Goal: Information Seeking & Learning: Learn about a topic

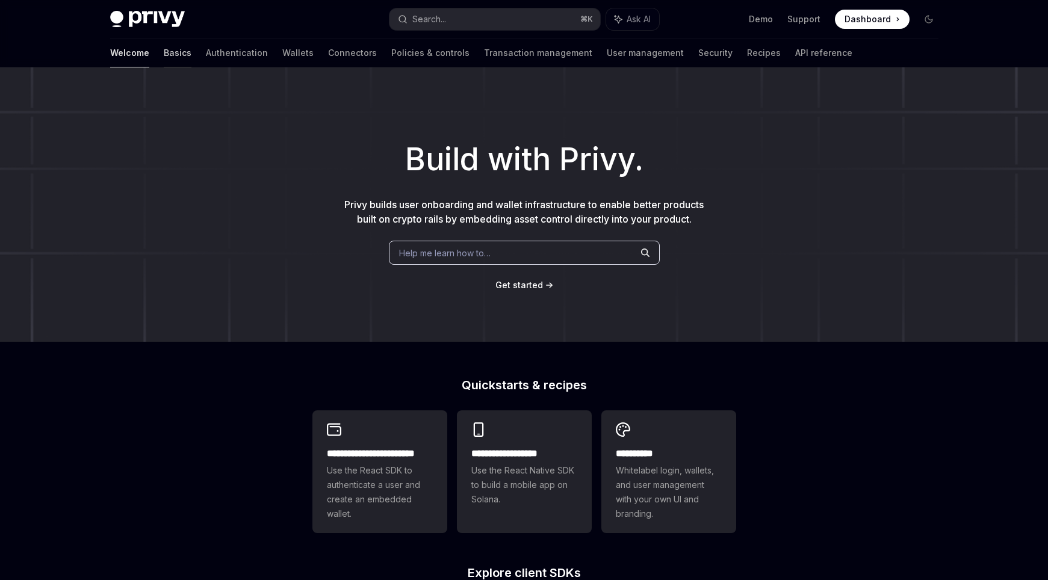
click at [164, 52] on link "Basics" at bounding box center [178, 53] width 28 height 29
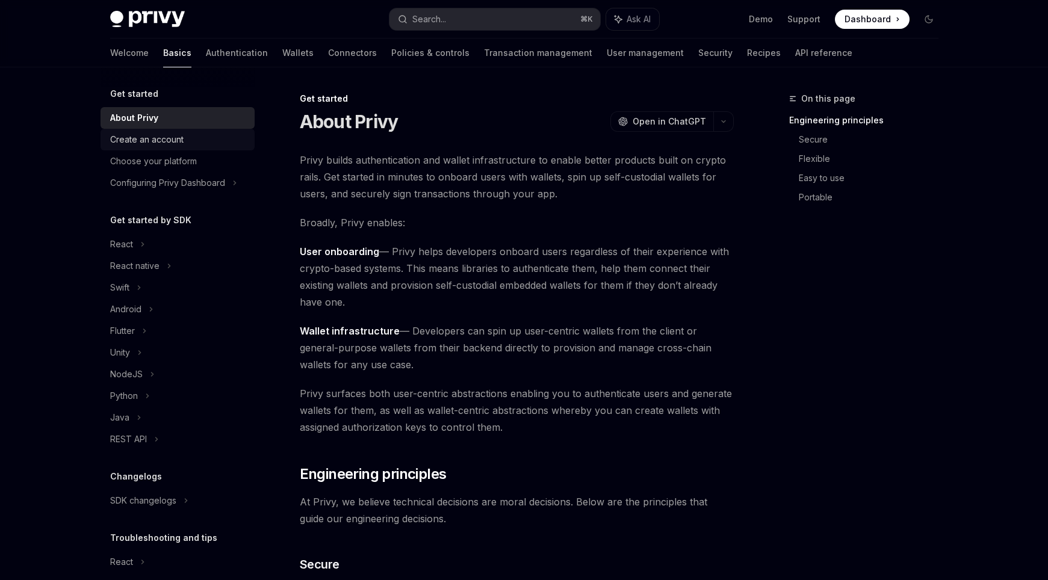
click at [207, 142] on div "Create an account" at bounding box center [178, 139] width 137 height 14
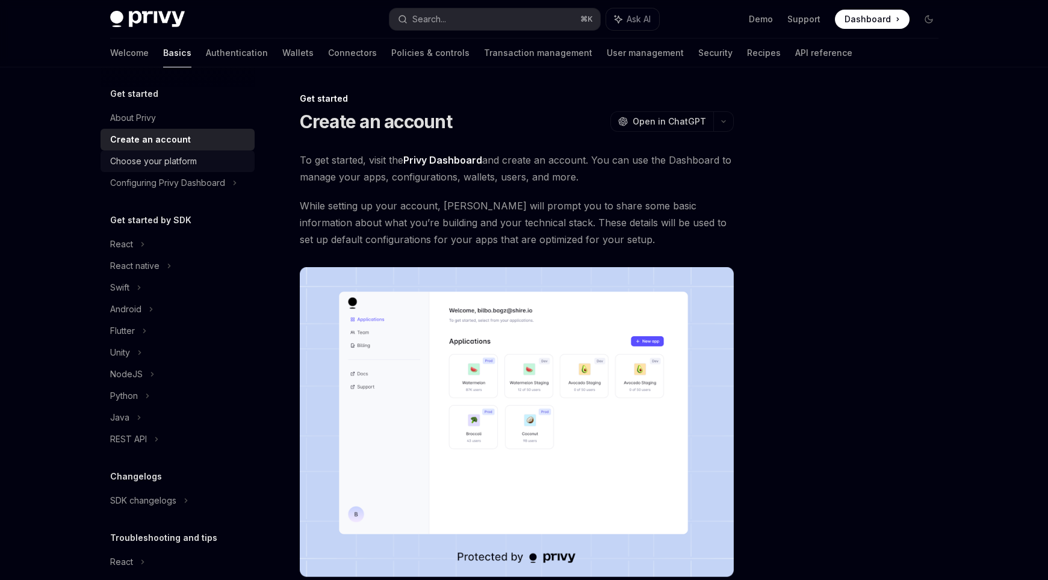
click at [209, 159] on div "Choose your platform" at bounding box center [178, 161] width 137 height 14
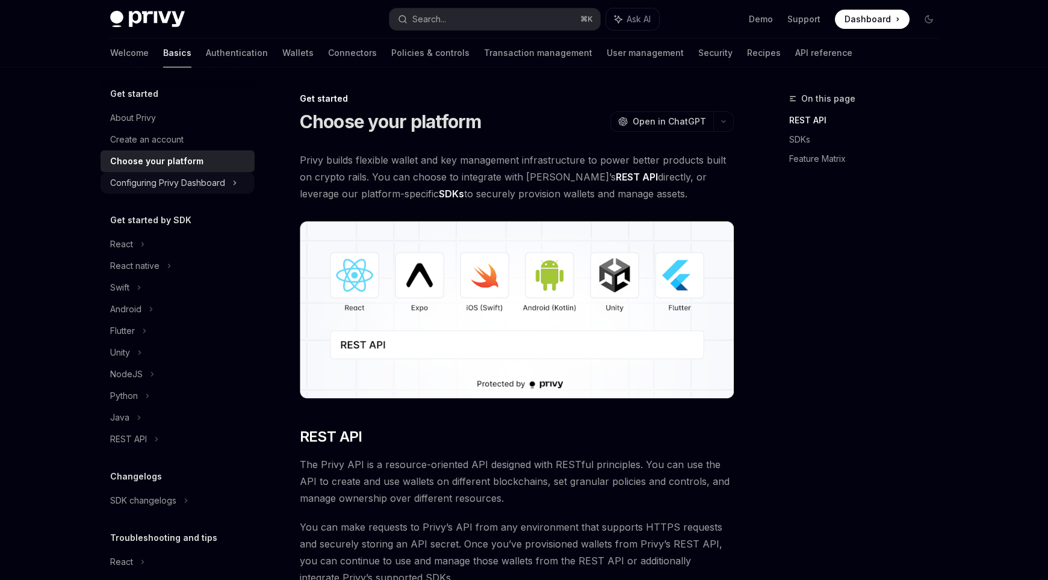
click at [219, 179] on div "Configuring Privy Dashboard" at bounding box center [167, 183] width 115 height 14
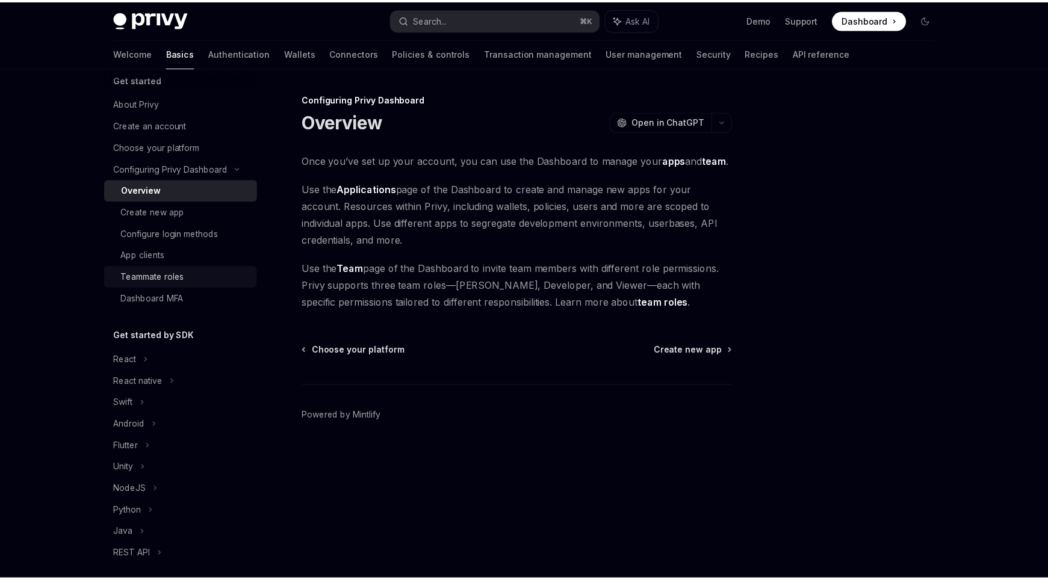
scroll to position [89, 0]
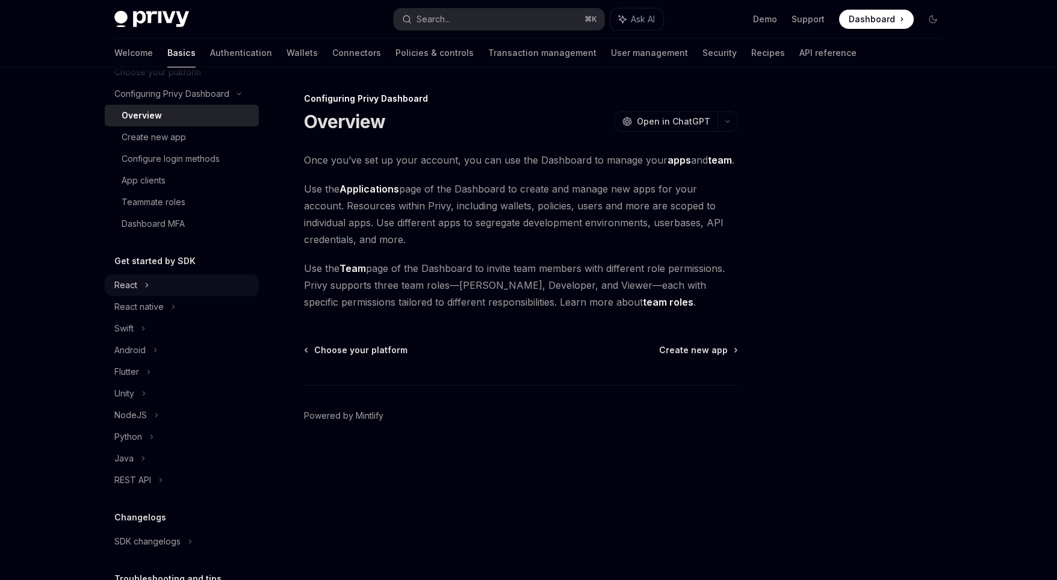
click at [172, 285] on div "React" at bounding box center [182, 286] width 154 height 22
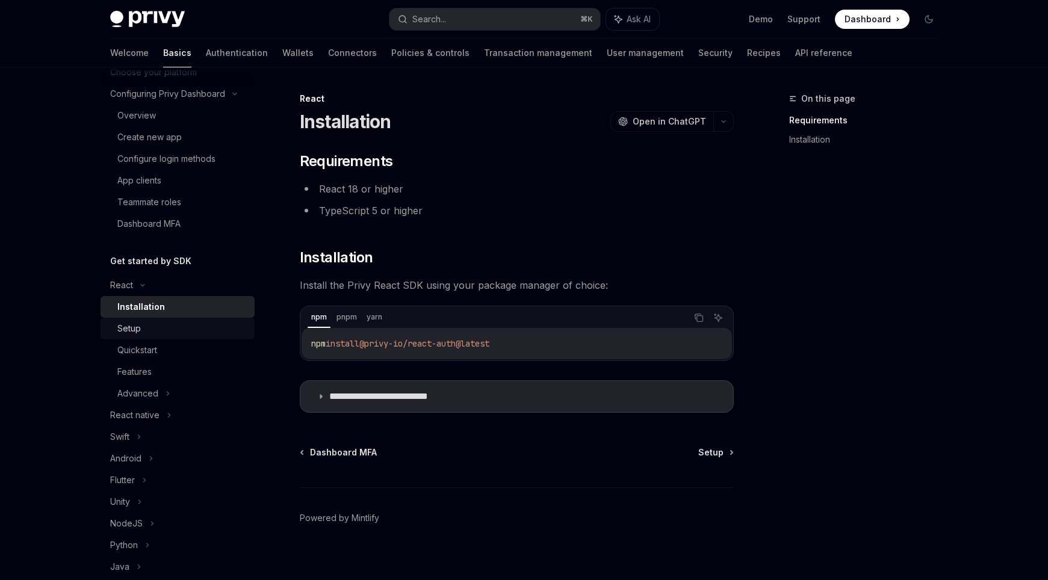
click at [205, 337] on link "Setup" at bounding box center [178, 329] width 154 height 22
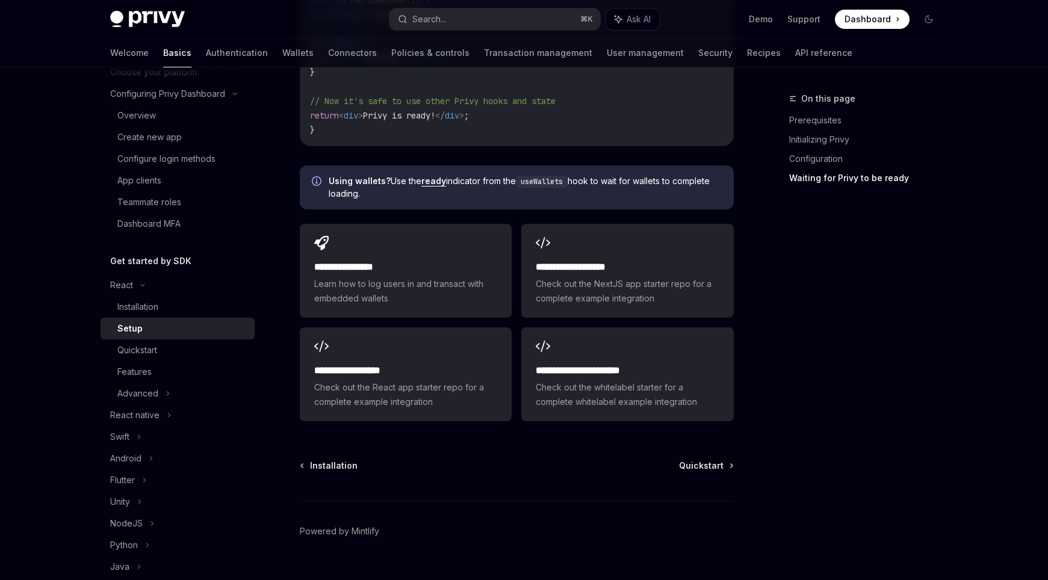
scroll to position [1487, 0]
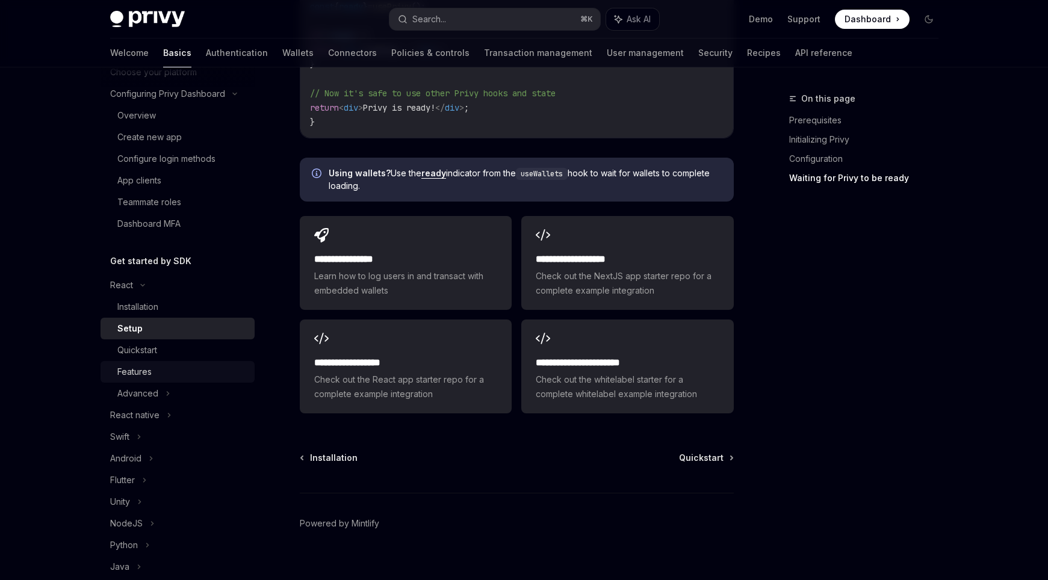
click at [149, 367] on div "Features" at bounding box center [134, 372] width 34 height 14
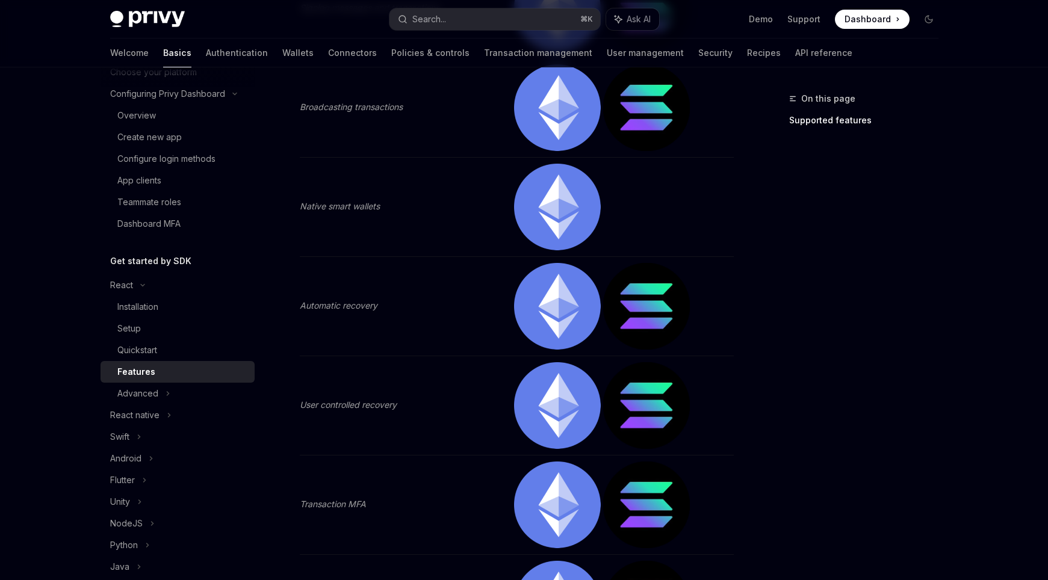
scroll to position [833, 0]
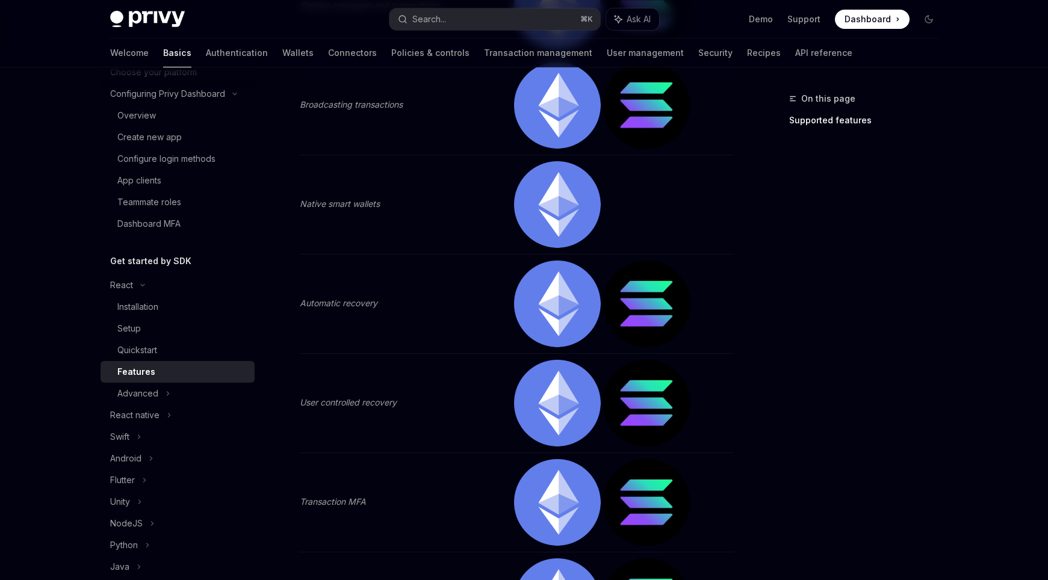
click at [551, 323] on img at bounding box center [557, 304] width 87 height 87
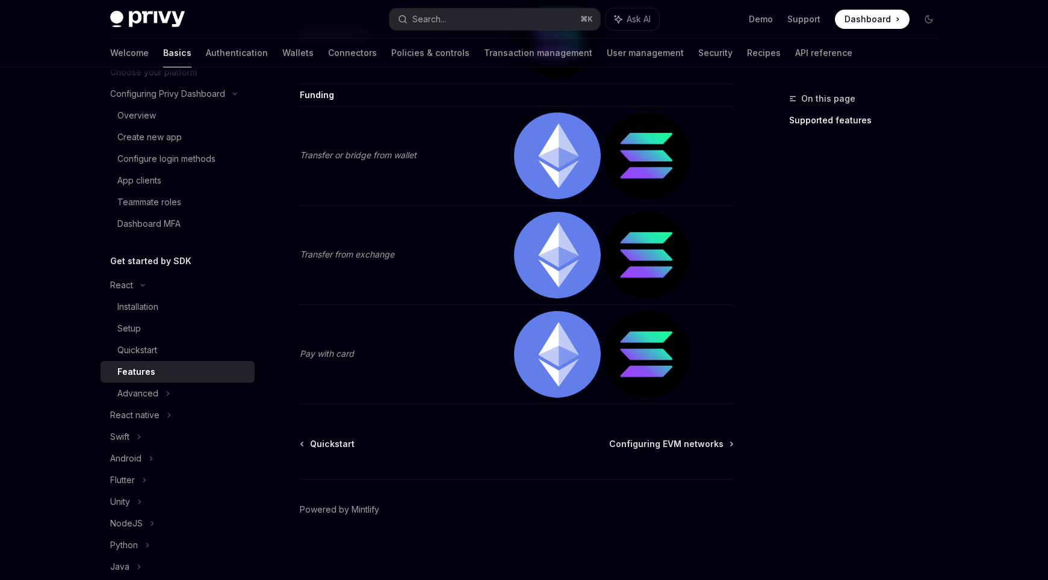
scroll to position [2519, 0]
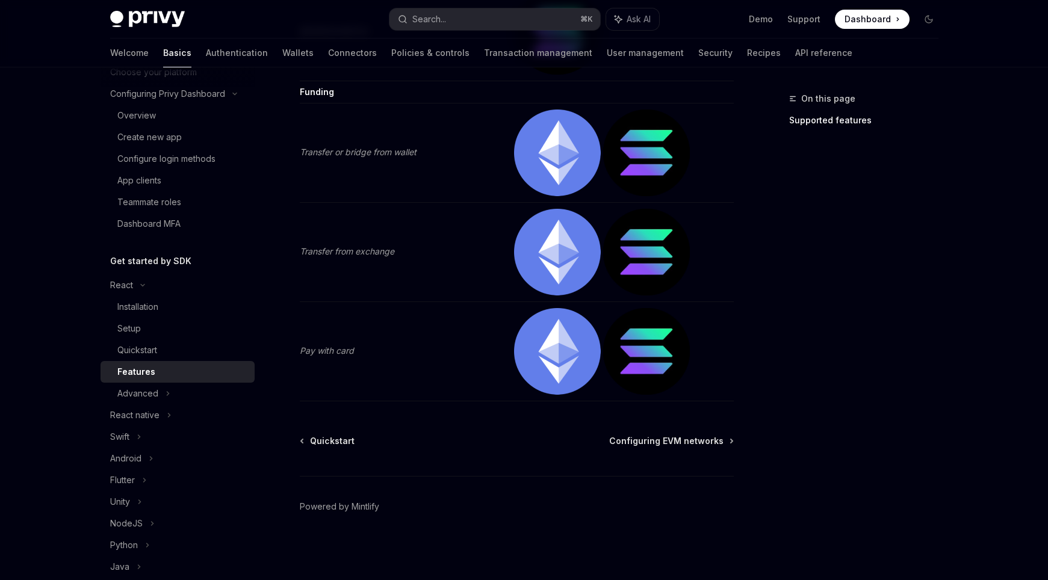
click at [548, 365] on img at bounding box center [557, 351] width 87 height 87
click at [196, 393] on div "Advanced" at bounding box center [178, 394] width 154 height 22
type textarea "*"
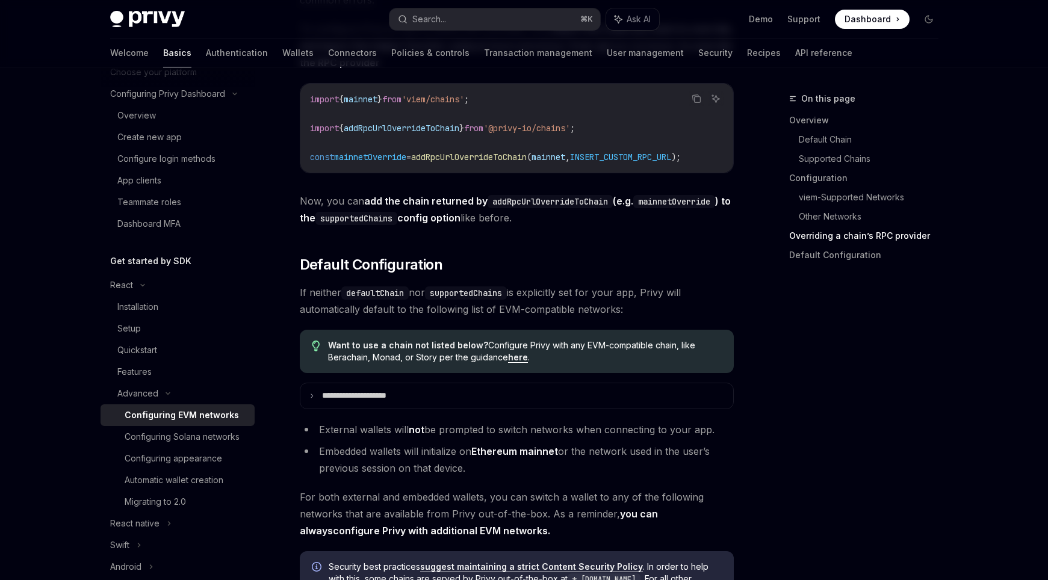
scroll to position [2847, 0]
